Goal: Information Seeking & Learning: Learn about a topic

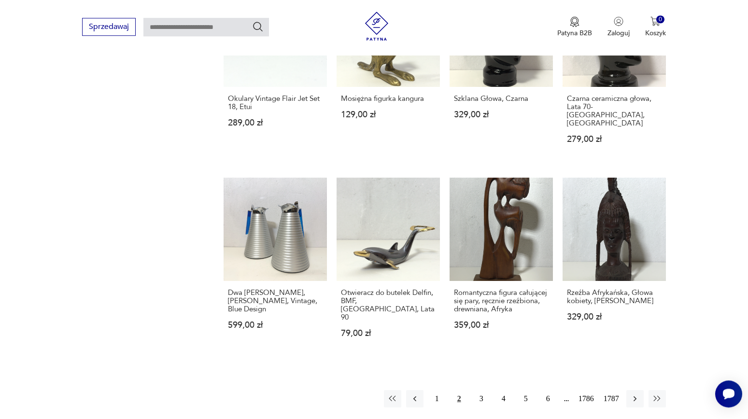
click at [374, 23] on img at bounding box center [376, 26] width 29 height 29
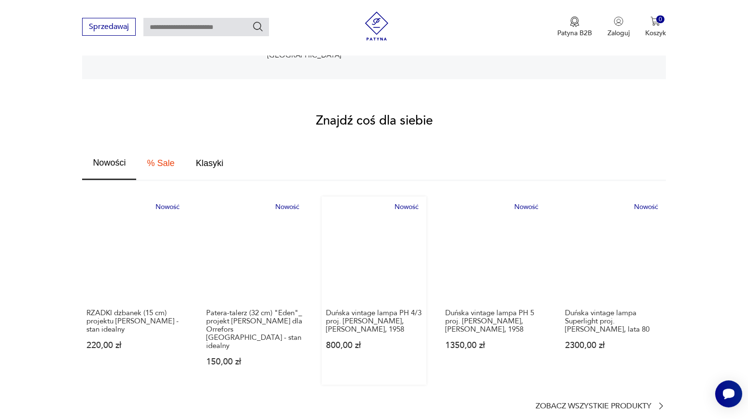
scroll to position [469, 0]
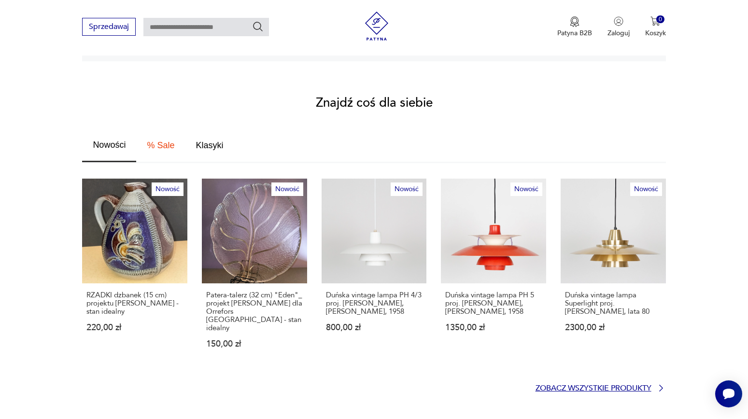
click at [558, 385] on p "Zobacz wszystkie produkty" at bounding box center [593, 388] width 116 height 6
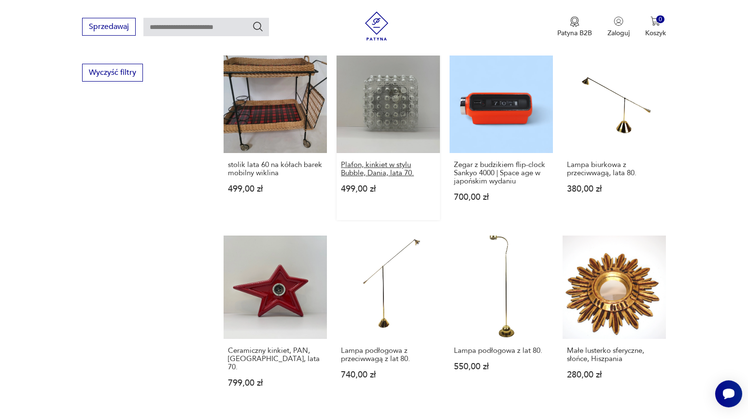
scroll to position [699, 0]
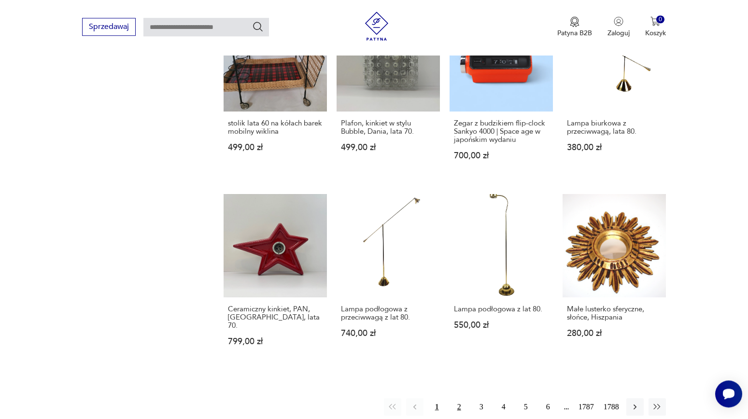
click at [457, 398] on button "2" at bounding box center [458, 406] width 17 height 17
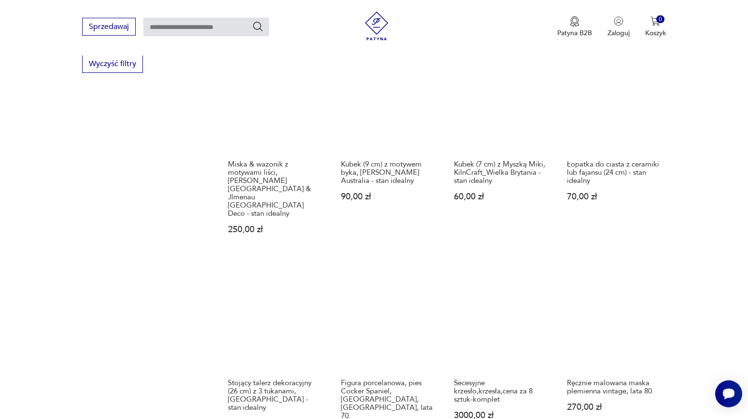
scroll to position [803, 0]
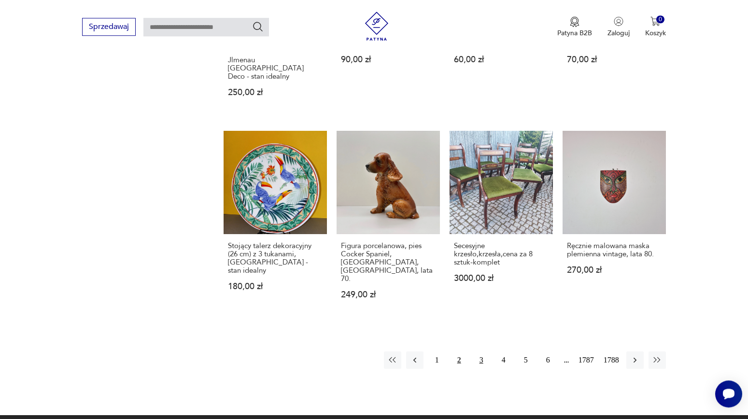
click at [477, 351] on button "3" at bounding box center [481, 359] width 17 height 17
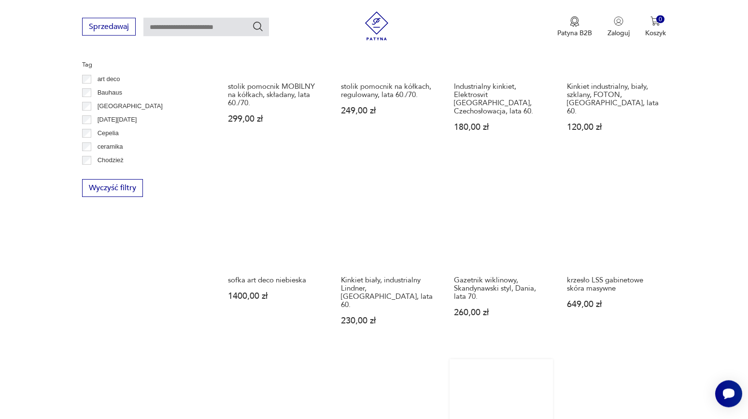
scroll to position [751, 0]
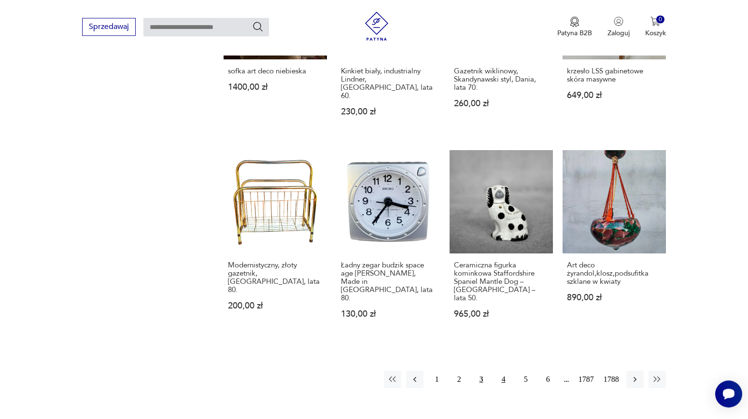
click at [499, 371] on button "4" at bounding box center [503, 379] width 17 height 17
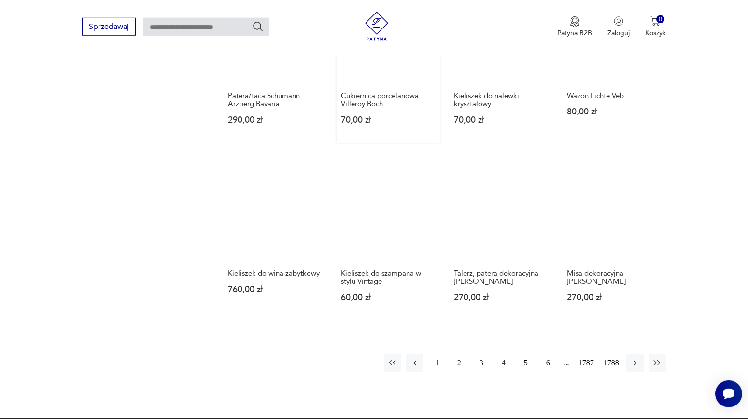
scroll to position [803, 0]
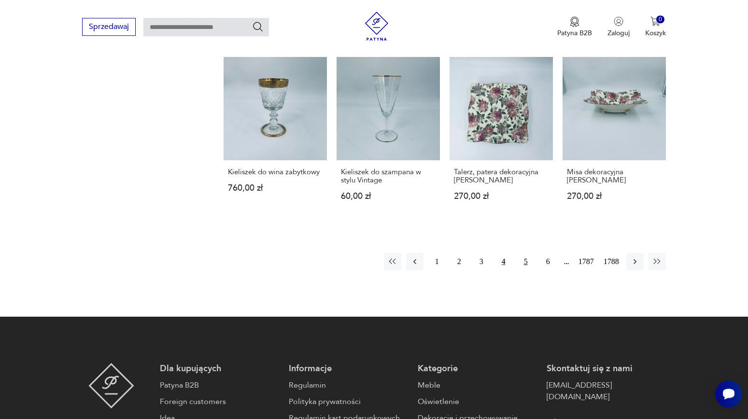
click at [525, 255] on button "5" at bounding box center [525, 261] width 17 height 17
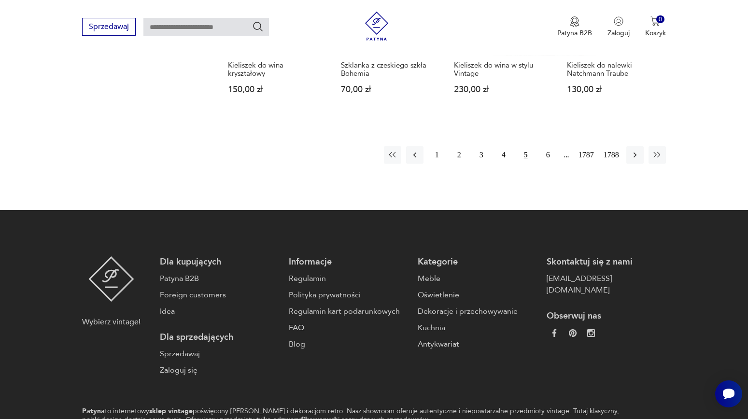
scroll to position [908, 0]
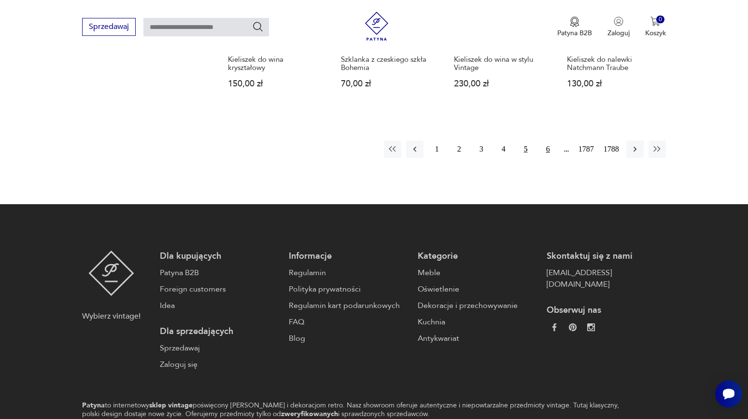
click at [548, 140] on button "6" at bounding box center [547, 148] width 17 height 17
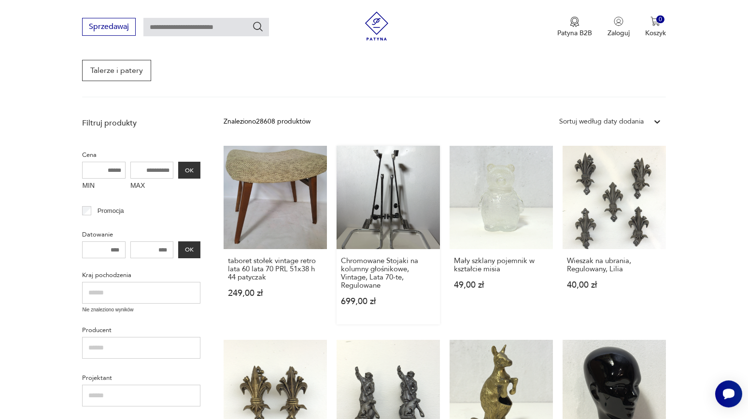
scroll to position [230, 0]
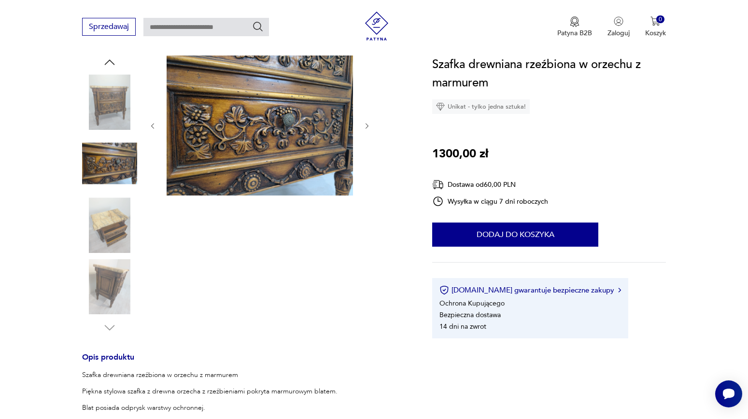
click at [127, 101] on img at bounding box center [109, 101] width 55 height 55
